Goal: Find specific page/section: Find specific page/section

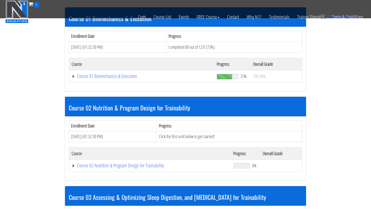
scroll to position [155, 0]
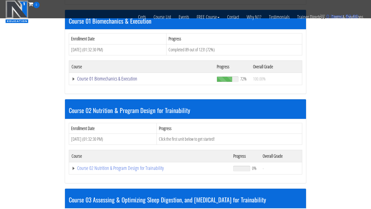
click at [118, 78] on link "Course 01 Biomechanics & Execution" at bounding box center [142, 78] width 140 height 5
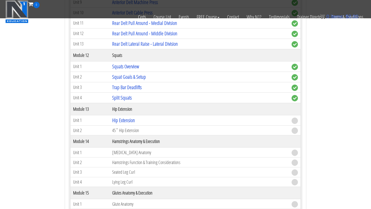
scroll to position [1185, 0]
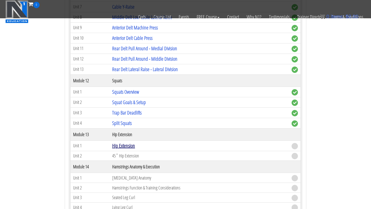
click at [133, 143] on link "Hip Extension" at bounding box center [123, 145] width 23 height 7
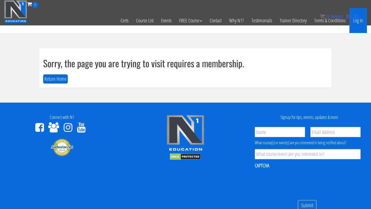
click at [360, 20] on link "Log In" at bounding box center [358, 20] width 18 height 25
